Goal: Navigation & Orientation: Go to known website

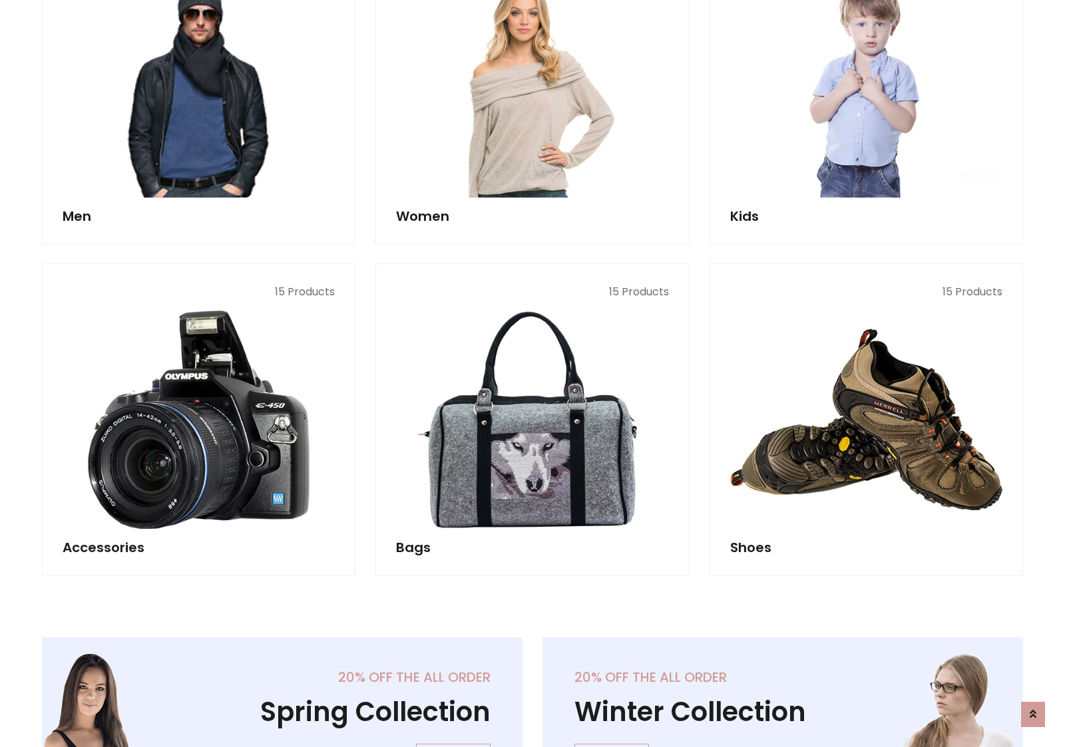
scroll to position [445, 0]
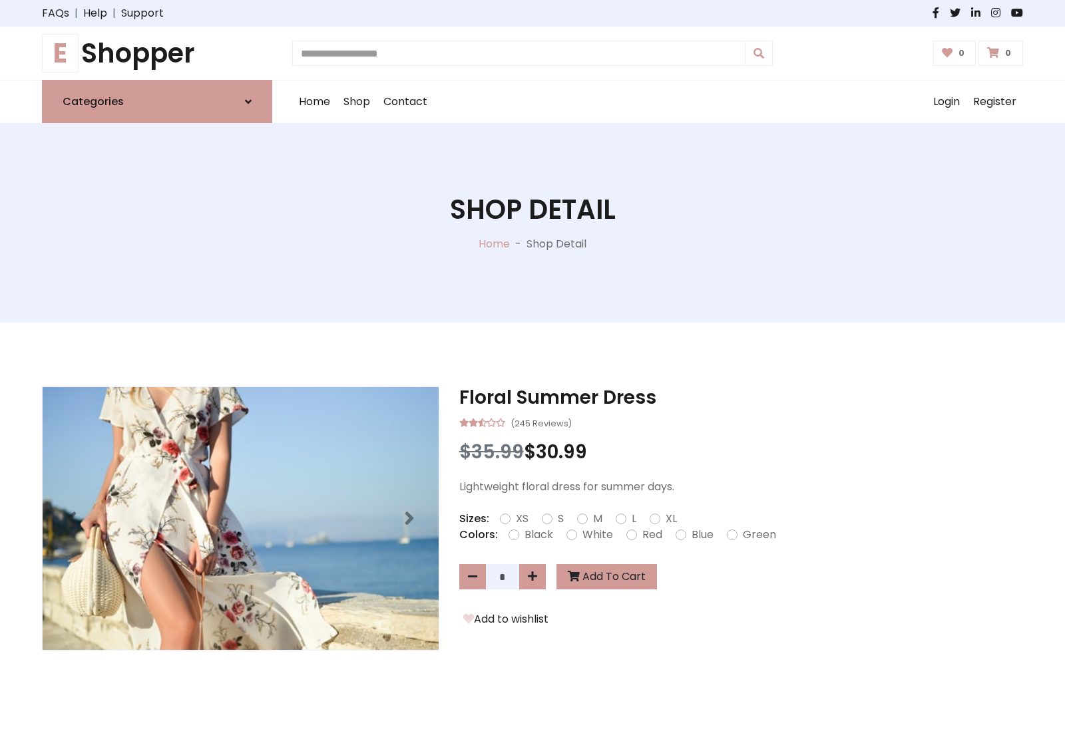
click at [157, 53] on h1 "E Shopper" at bounding box center [157, 53] width 230 height 32
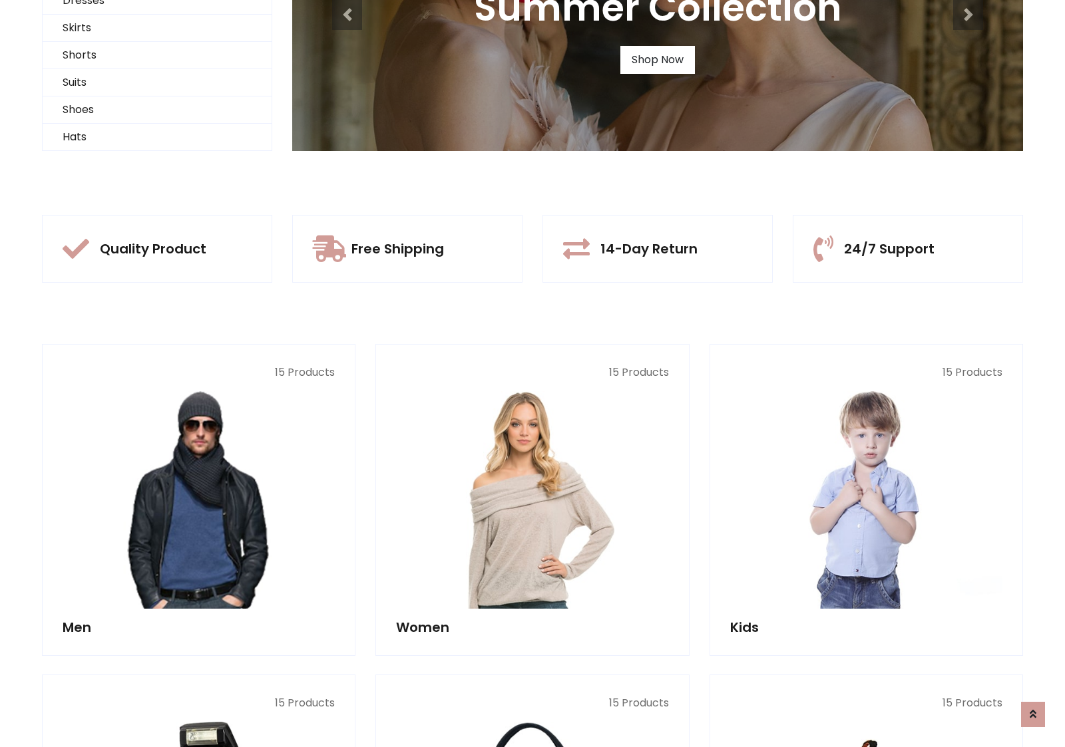
scroll to position [128, 0]
